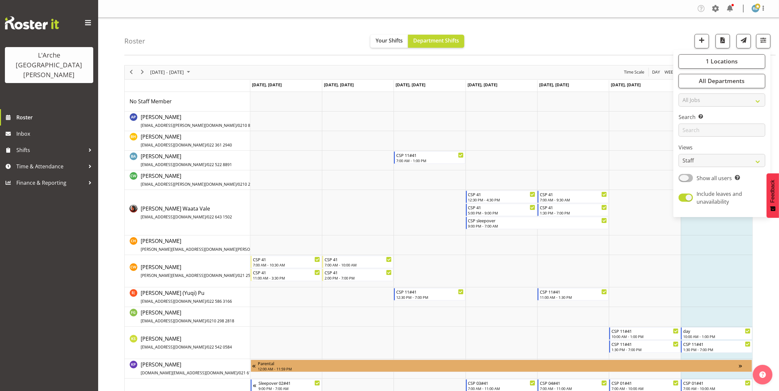
click at [690, 177] on span at bounding box center [685, 178] width 14 height 8
click at [683, 177] on input "Show all users Show only rostered employees" at bounding box center [680, 178] width 4 height 4
checkbox input "true"
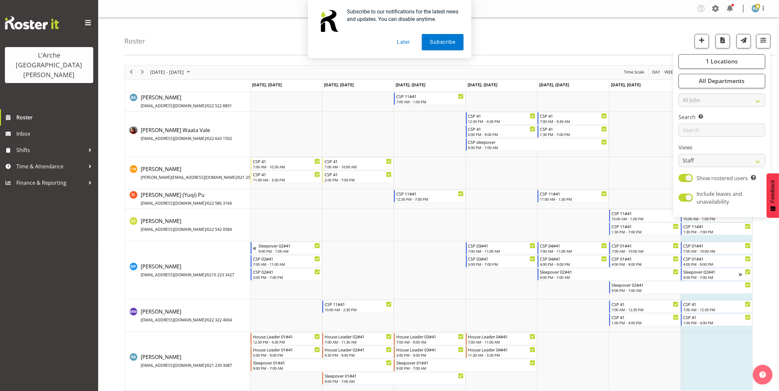
click at [587, 33] on div "Subscribe to our notifications for the latest news and updates. You can disable…" at bounding box center [389, 29] width 779 height 58
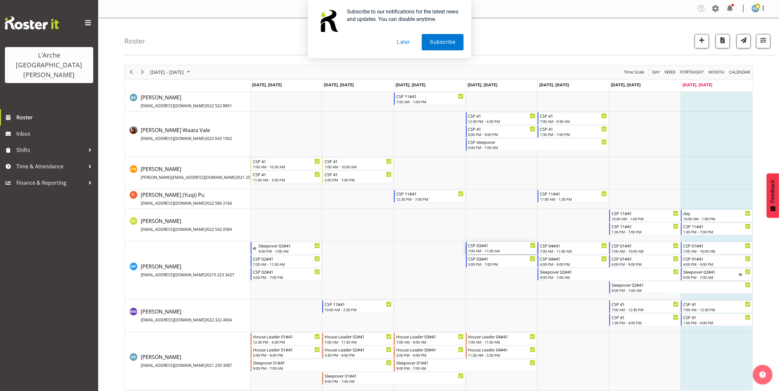
click at [493, 247] on div "CSP 03#41" at bounding box center [501, 245] width 67 height 7
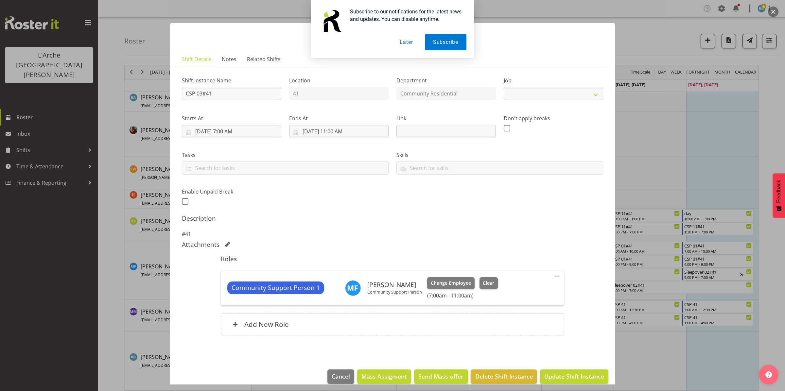
select select "2"
click at [348, 130] on input "[DATE] 11:00 AM" at bounding box center [338, 131] width 99 height 13
click at [336, 273] on select "00 01 02 03 04 05 06 07 08 09 10 11 12 13 14 15 16 17 18 19 20 21 22 23" at bounding box center [339, 270] width 15 height 13
select select "12"
click at [332, 264] on select "00 01 02 03 04 05 06 07 08 09 10 11 12 13 14 15 16 17 18 19 20 21 22 23" at bounding box center [339, 270] width 15 height 13
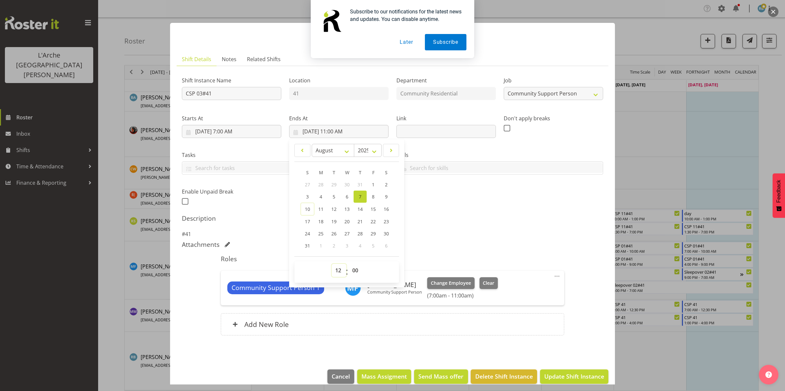
type input "[DATE] 12:00 PM"
click at [566, 376] on span "Update Shift Instance" at bounding box center [574, 376] width 60 height 9
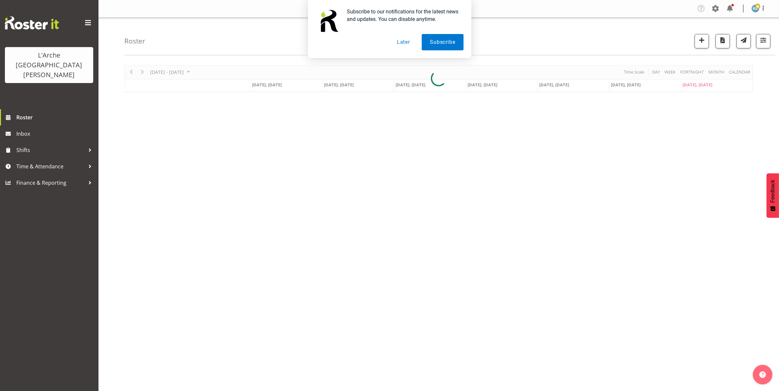
click at [401, 40] on button "Later" at bounding box center [403, 42] width 29 height 16
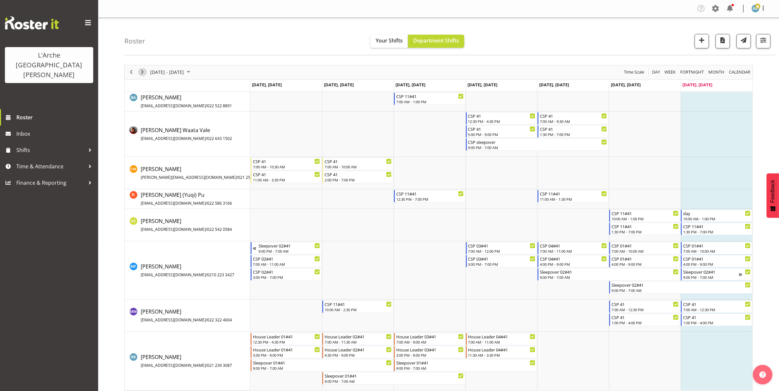
click at [139, 72] on span "Next" at bounding box center [142, 72] width 8 height 8
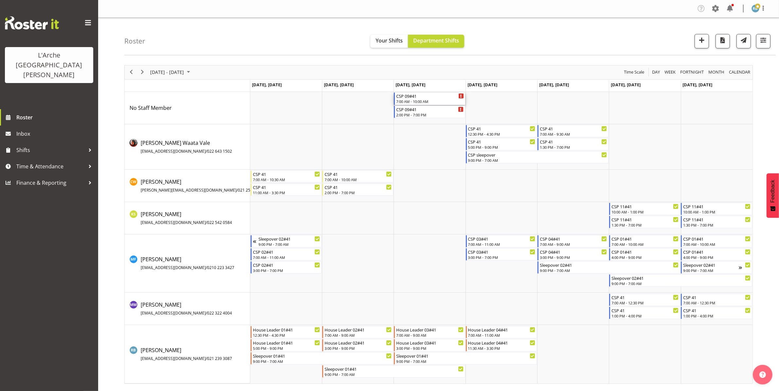
click at [420, 100] on div "7:00 AM - 10:00 AM" at bounding box center [429, 101] width 67 height 5
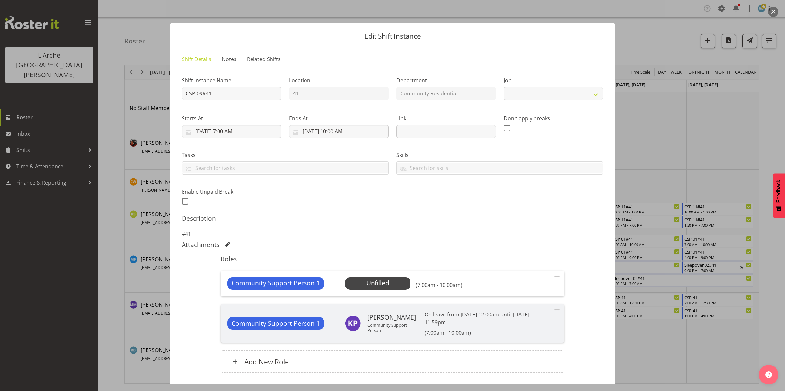
select select "2"
click at [377, 285] on span "Select Employee" at bounding box center [377, 283] width 49 height 9
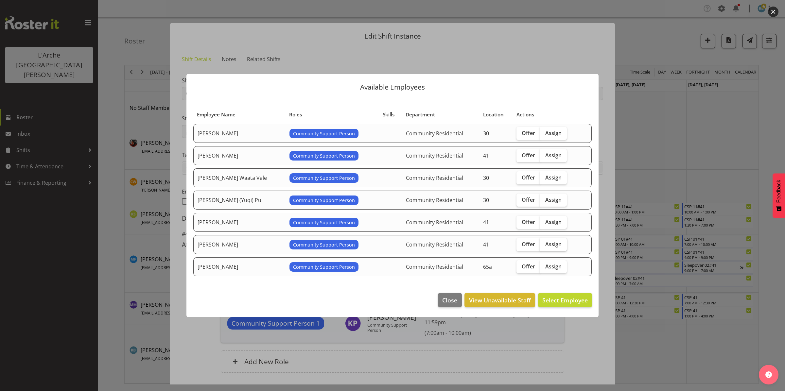
click at [551, 243] on span "Assign" at bounding box center [553, 244] width 16 height 7
click at [544, 243] on input "Assign" at bounding box center [542, 244] width 4 height 4
checkbox input "true"
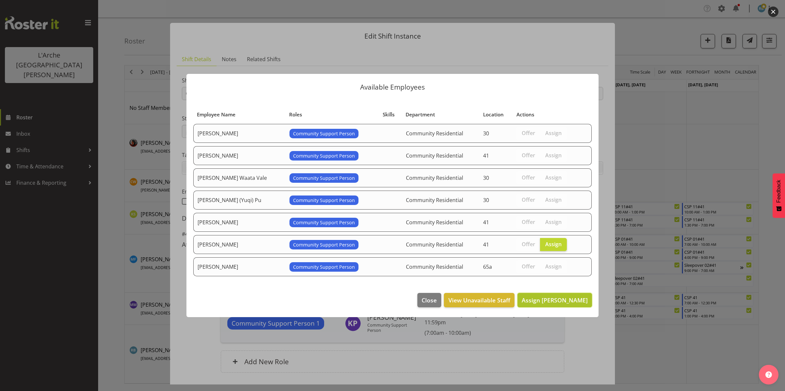
click at [555, 300] on span "Assign [PERSON_NAME]" at bounding box center [555, 300] width 66 height 8
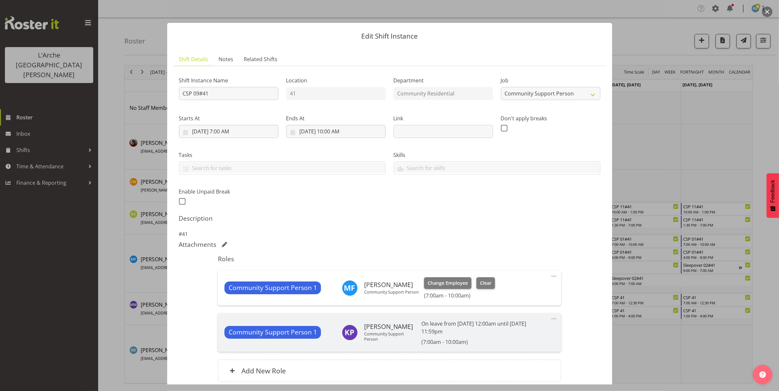
scroll to position [56, 0]
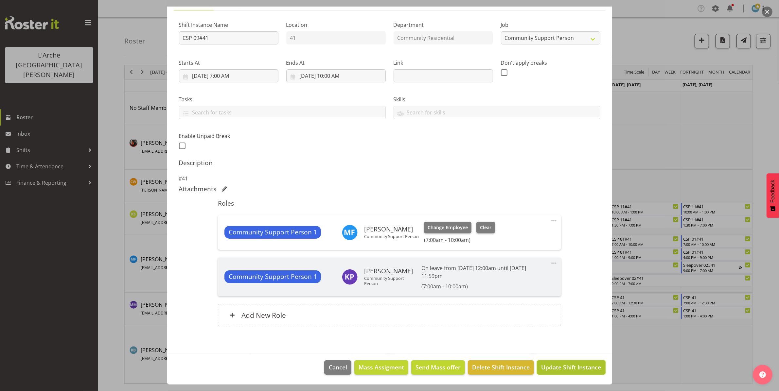
click at [556, 367] on span "Update Shift Instance" at bounding box center [571, 367] width 60 height 9
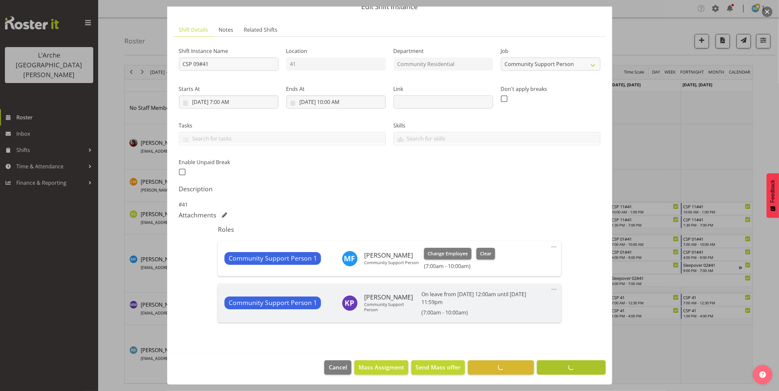
scroll to position [30, 0]
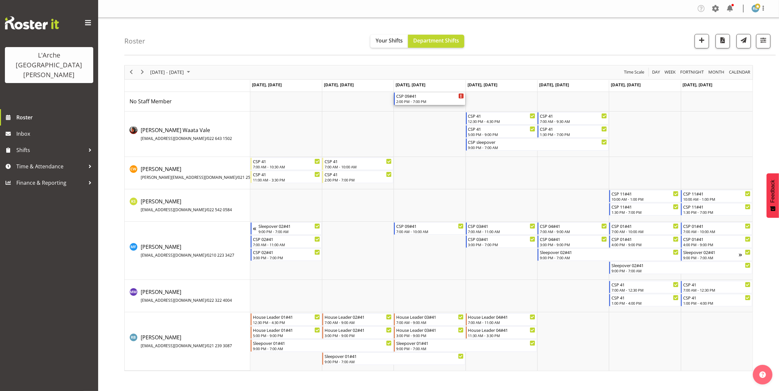
click at [412, 99] on div "CSP 09#41 2:00 PM - 7:00 PM" at bounding box center [429, 99] width 67 height 12
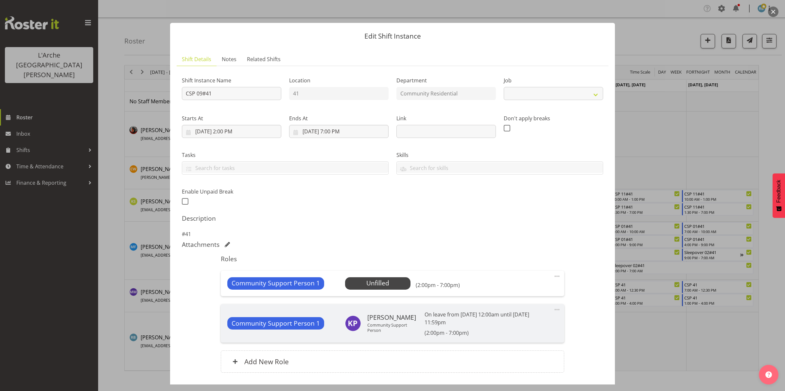
select select "2"
click at [365, 282] on span "Select Employee" at bounding box center [377, 283] width 49 height 9
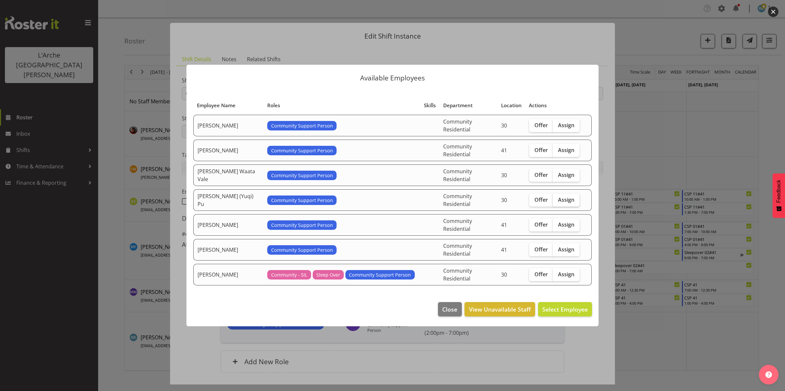
click at [564, 199] on span "Assign" at bounding box center [566, 200] width 16 height 7
click at [557, 199] on input "Assign" at bounding box center [555, 200] width 4 height 4
checkbox input "true"
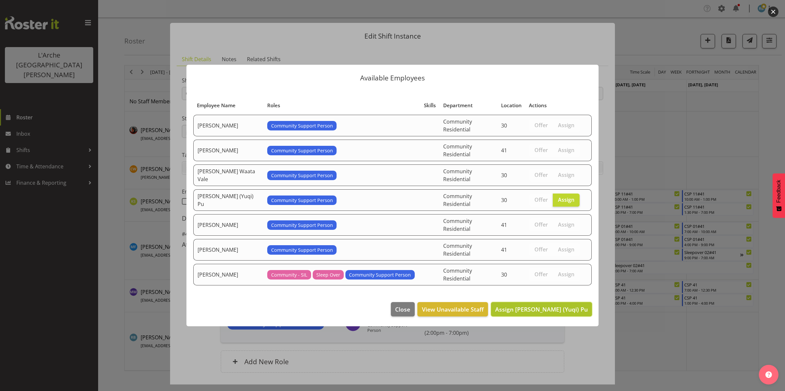
click at [545, 306] on span "Assign [PERSON_NAME] (Yuqi) Pu" at bounding box center [541, 310] width 93 height 8
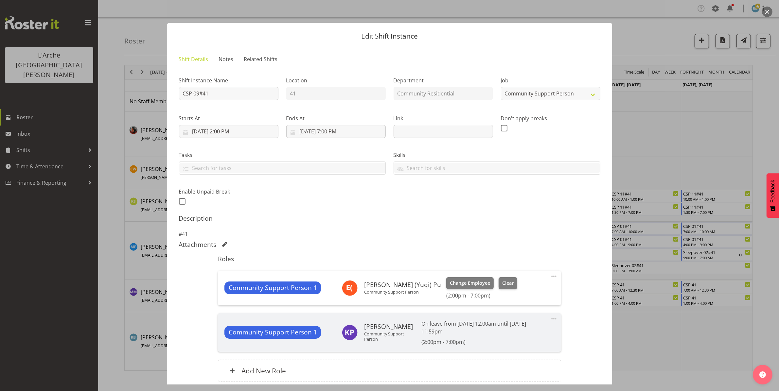
scroll to position [56, 0]
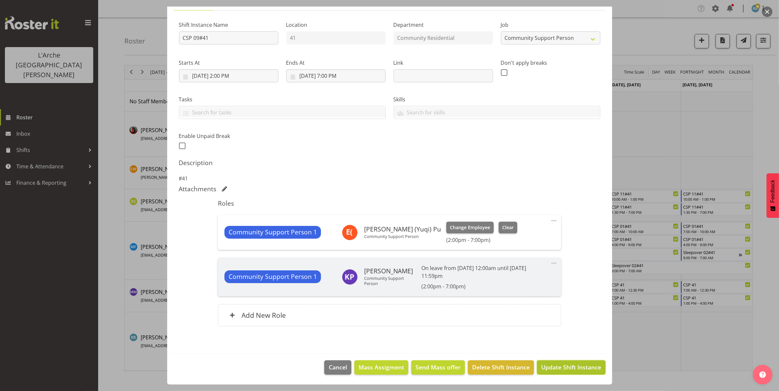
click at [547, 366] on span "Update Shift Instance" at bounding box center [571, 367] width 60 height 9
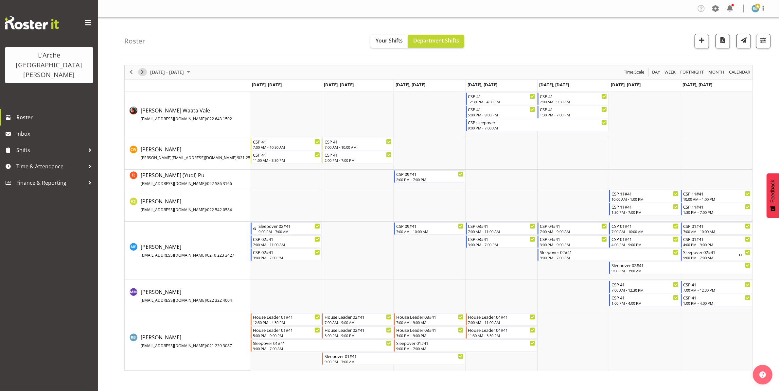
click at [141, 73] on span "Next" at bounding box center [142, 72] width 8 height 8
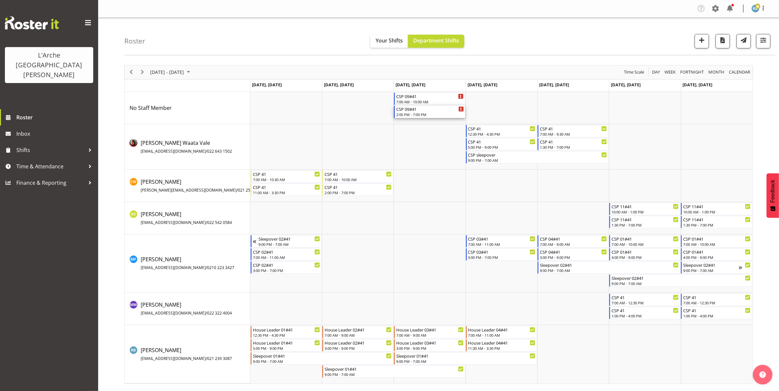
click at [411, 116] on div "2:00 PM - 7:00 PM" at bounding box center [429, 114] width 67 height 5
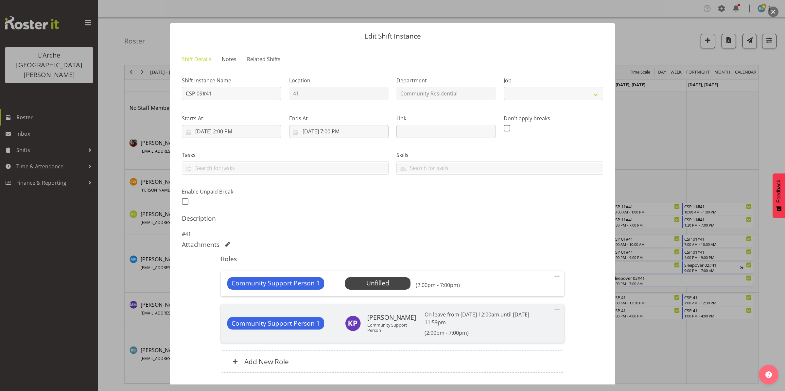
select select "2"
click at [374, 283] on span "Select Employee" at bounding box center [377, 283] width 49 height 9
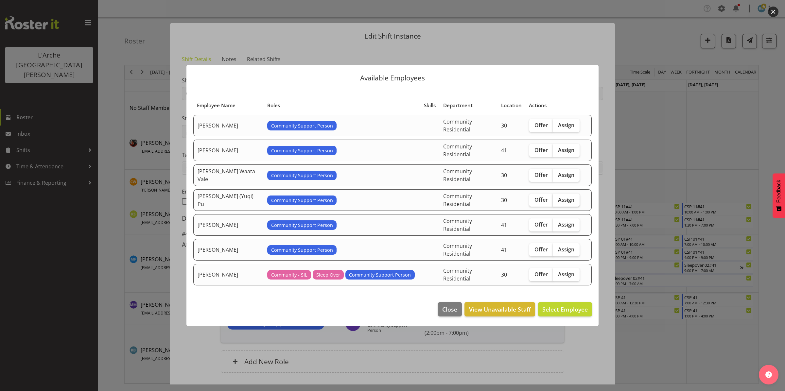
click at [569, 199] on span "Assign" at bounding box center [566, 200] width 16 height 7
click at [557, 199] on input "Assign" at bounding box center [555, 200] width 4 height 4
checkbox input "true"
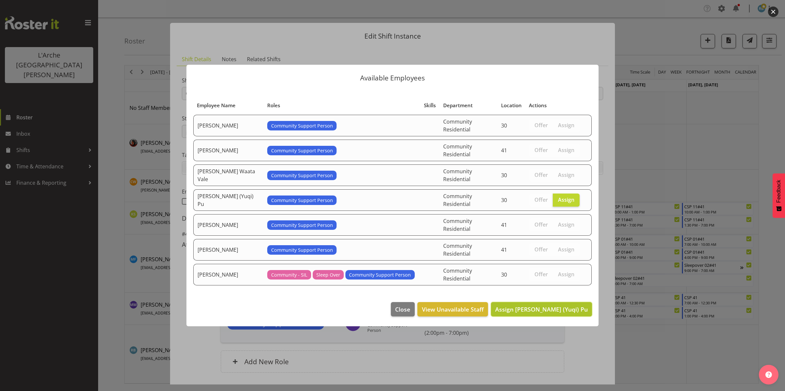
click at [541, 306] on span "Assign [PERSON_NAME] (Yuqi) Pu" at bounding box center [541, 310] width 93 height 8
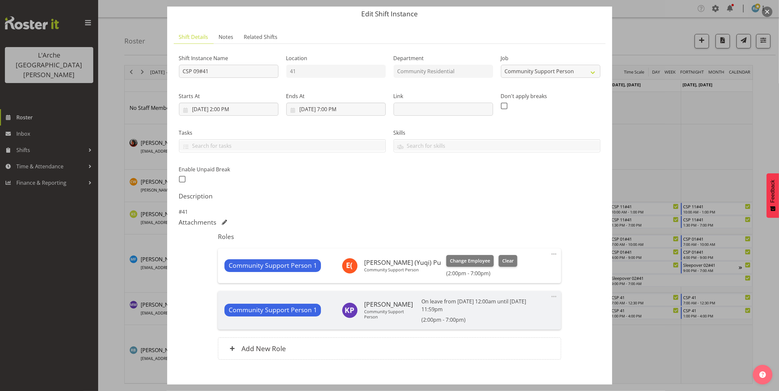
scroll to position [56, 0]
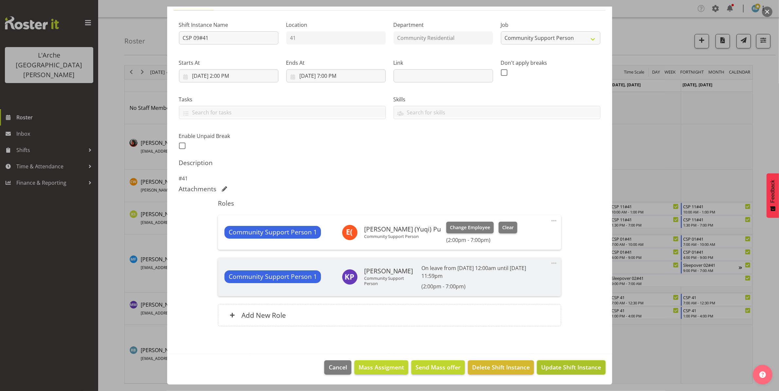
click at [544, 365] on span "Update Shift Instance" at bounding box center [571, 367] width 60 height 9
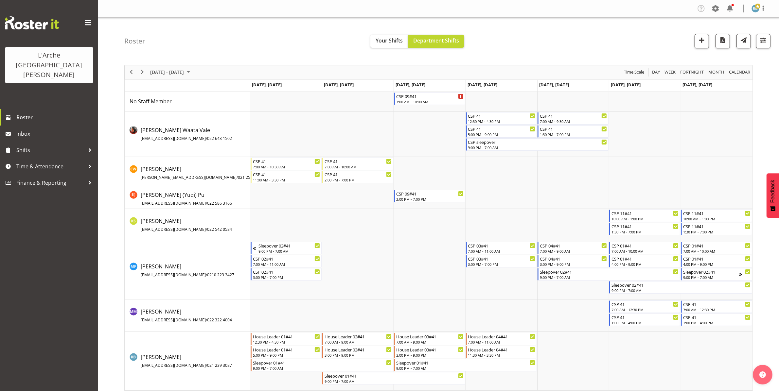
scroll to position [5, 0]
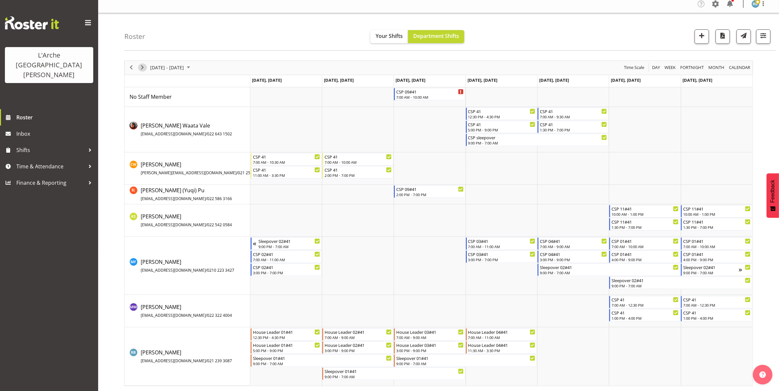
click at [141, 68] on span "Next" at bounding box center [142, 67] width 8 height 8
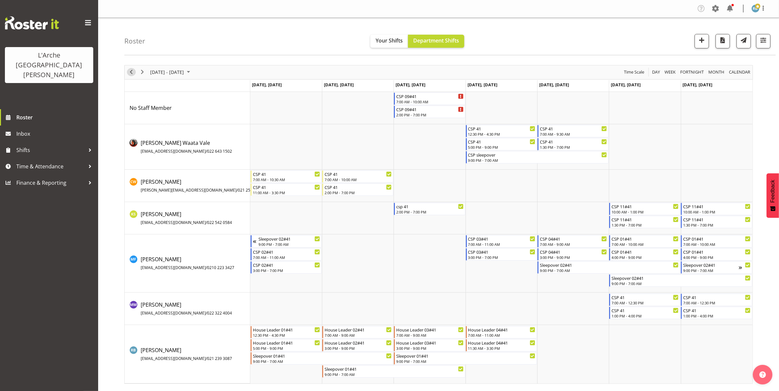
click at [131, 72] on span "Previous" at bounding box center [131, 72] width 8 height 8
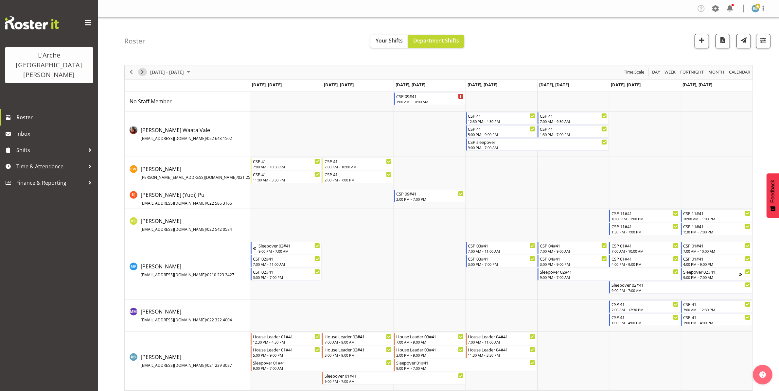
click at [143, 72] on span "Next" at bounding box center [142, 72] width 8 height 8
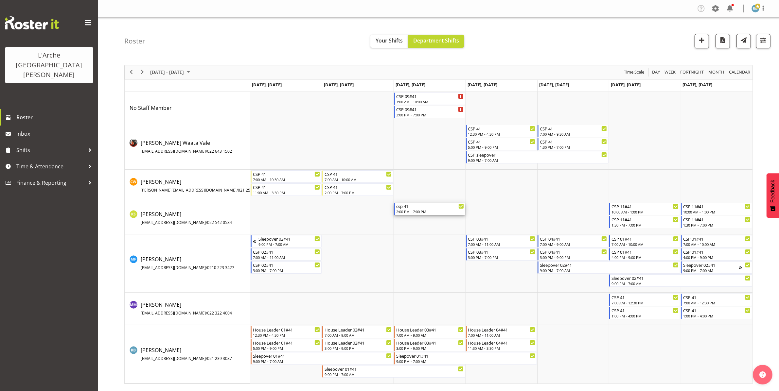
click at [411, 209] on div "csp 41 2:00 PM - 7:00 PM" at bounding box center [429, 209] width 67 height 12
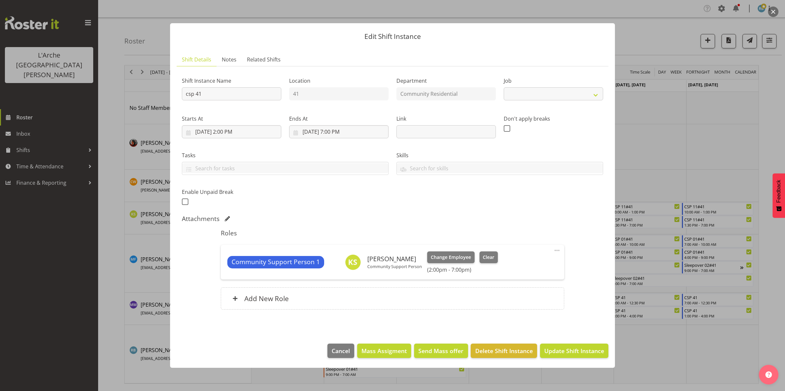
select select "2"
click at [490, 352] on span "Delete Shift Instance" at bounding box center [504, 351] width 58 height 9
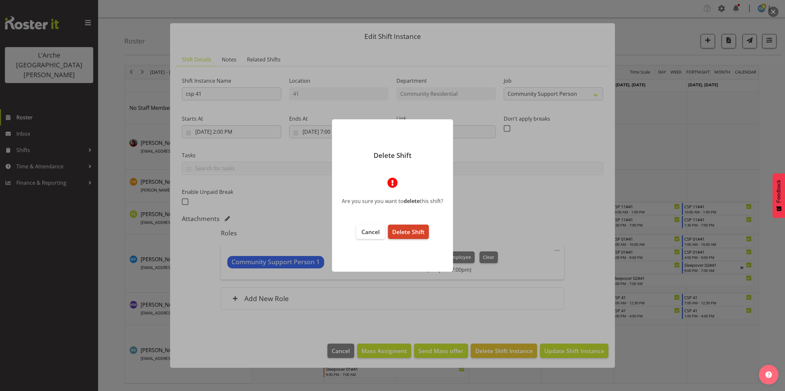
click at [402, 226] on button "Delete Shift" at bounding box center [408, 232] width 41 height 14
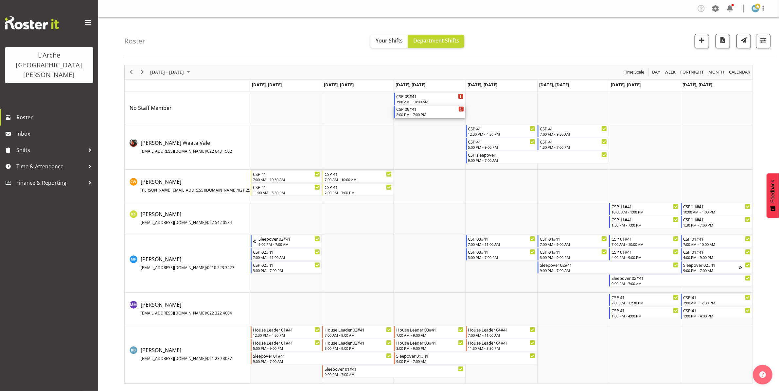
click at [429, 112] on div "CSP 09#41 2:00 PM - 7:00 PM" at bounding box center [429, 112] width 67 height 12
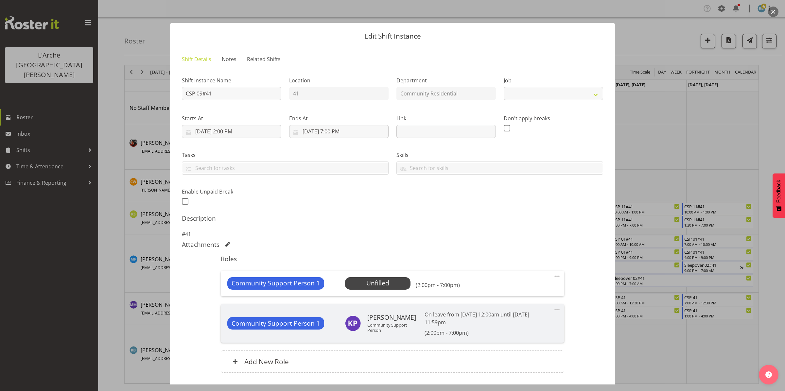
select select "2"
click at [364, 282] on span "Select Employee" at bounding box center [377, 283] width 49 height 9
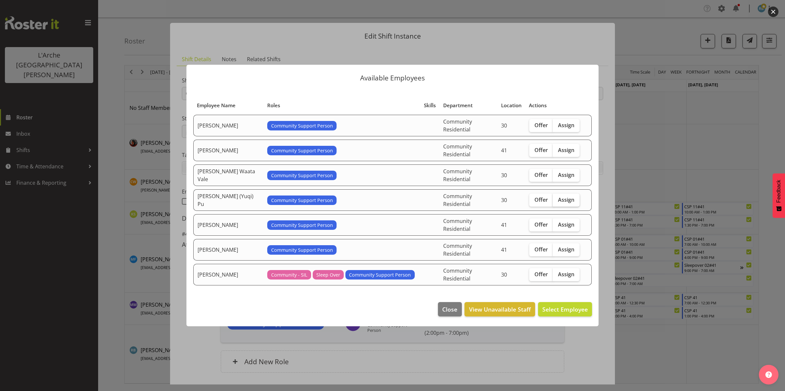
click at [565, 203] on span "Assign" at bounding box center [566, 200] width 16 height 7
click at [557, 202] on input "Assign" at bounding box center [555, 200] width 4 height 4
checkbox input "true"
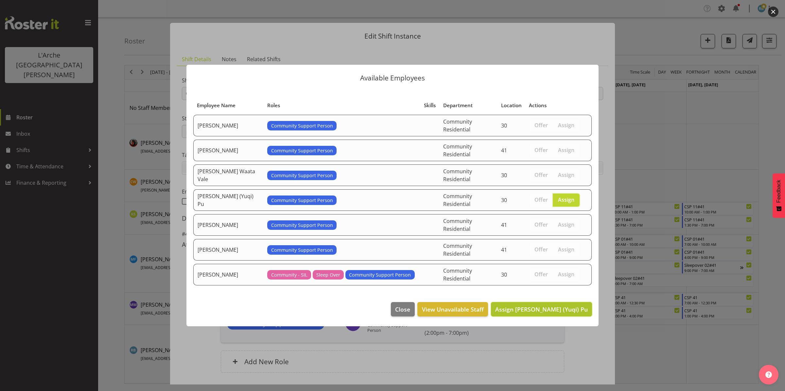
click at [560, 306] on span "Assign [PERSON_NAME] (Yuqi) Pu" at bounding box center [541, 310] width 93 height 8
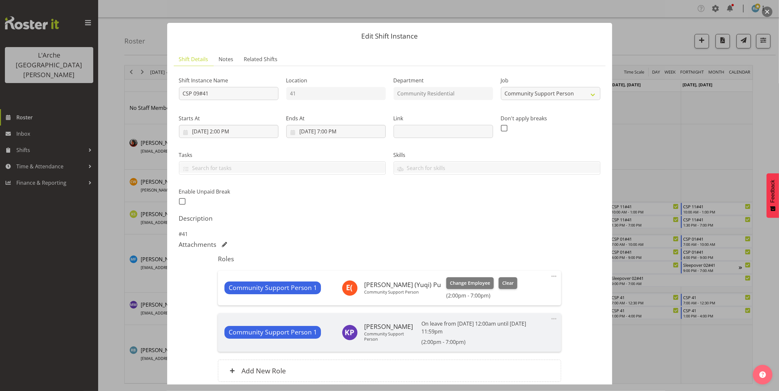
scroll to position [56, 0]
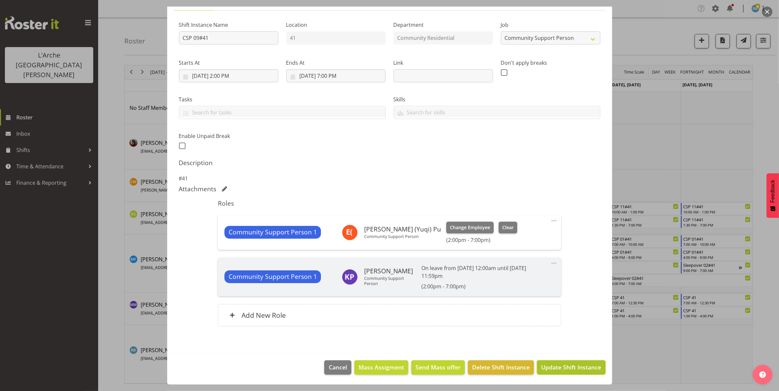
click at [546, 367] on span "Update Shift Instance" at bounding box center [571, 367] width 60 height 9
